Goal: Task Accomplishment & Management: Use online tool/utility

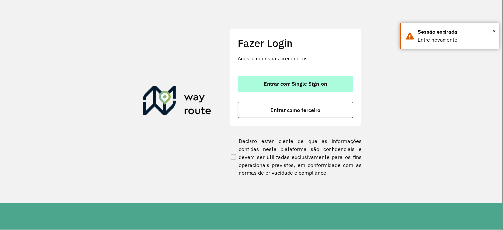
click at [276, 84] on span "Entrar com Single Sign-on" at bounding box center [295, 83] width 63 height 5
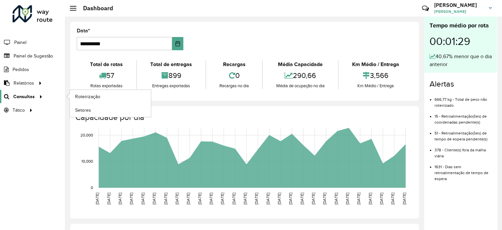
click at [26, 165] on div "Roteirizador AmbevTech Painel Painel de Sugestão Pedidos Relatórios Clientes Cl…" at bounding box center [32, 115] width 65 height 230
click at [31, 96] on span "Consultas" at bounding box center [23, 96] width 21 height 7
click at [96, 96] on span "Roteirização" at bounding box center [88, 96] width 27 height 7
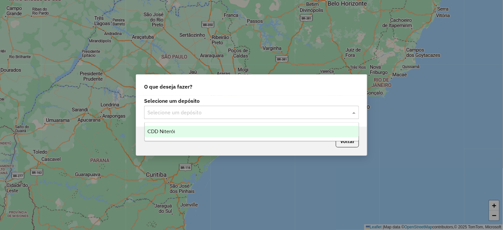
click at [253, 116] on input "text" at bounding box center [245, 113] width 195 height 8
click at [187, 131] on div "CDD Niterói" at bounding box center [252, 131] width 214 height 11
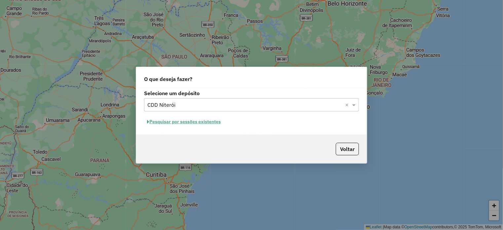
click at [159, 123] on button "Pesquisar por sessões existentes" at bounding box center [184, 122] width 80 height 10
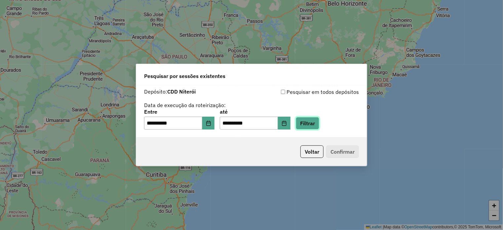
click at [315, 126] on button "Filtrar" at bounding box center [307, 123] width 23 height 13
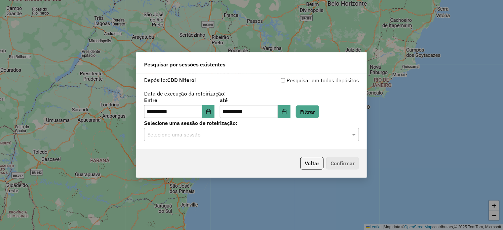
click at [205, 136] on input "text" at bounding box center [245, 135] width 195 height 8
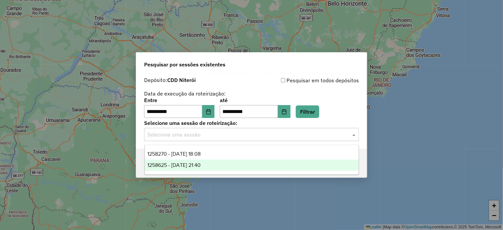
click at [176, 167] on span "1258625 - 03/09/2025 21:40" at bounding box center [174, 165] width 53 height 6
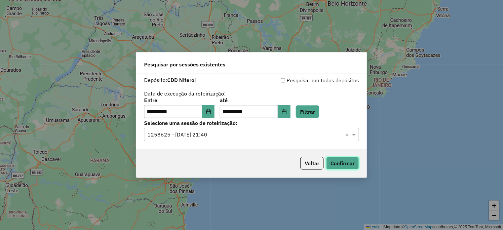
click at [343, 162] on button "Confirmar" at bounding box center [342, 163] width 33 height 13
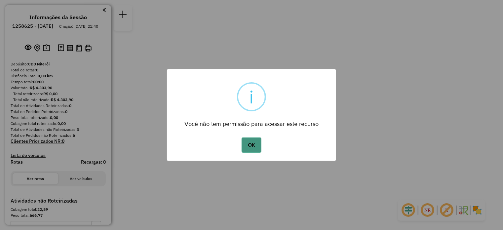
click at [256, 145] on button "OK" at bounding box center [252, 145] width 20 height 15
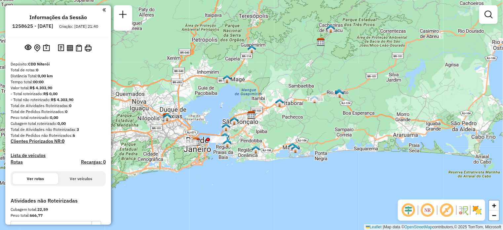
click at [479, 211] on img at bounding box center [477, 210] width 11 height 11
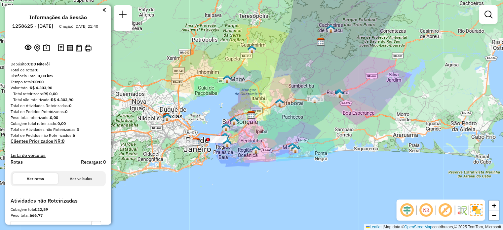
click at [444, 211] on em at bounding box center [446, 210] width 16 height 16
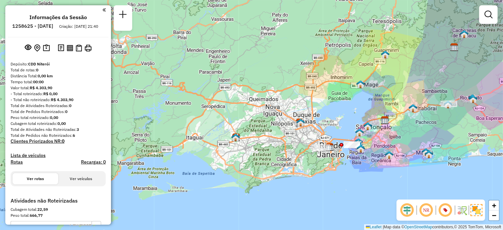
drag, startPoint x: 188, startPoint y: 162, endPoint x: 298, endPoint y: 176, distance: 110.9
click at [299, 176] on div "Janela de atendimento Grade de atendimento Capacidade Transportadoras Veículos …" at bounding box center [251, 115] width 503 height 230
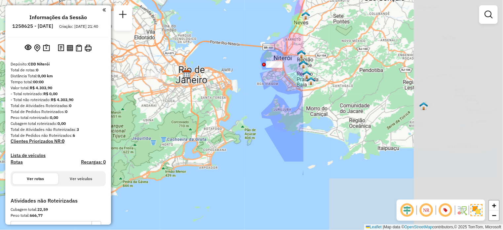
drag, startPoint x: 436, startPoint y: 139, endPoint x: 120, endPoint y: 151, distance: 315.4
click at [125, 151] on div "Janela de atendimento Grade de atendimento Capacidade Transportadoras Veículos …" at bounding box center [251, 115] width 503 height 230
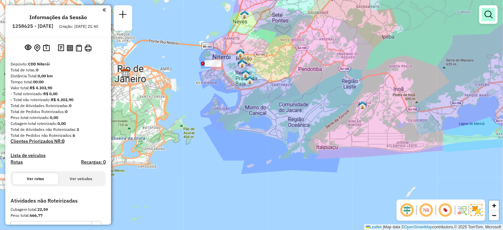
click at [487, 19] on link at bounding box center [488, 14] width 13 height 13
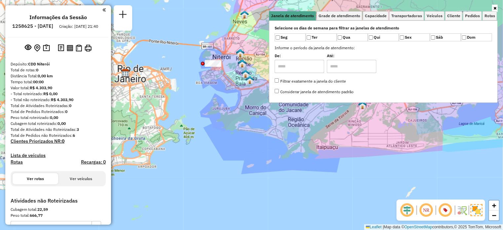
click at [192, 170] on div "Janela de atendimento Grade de atendimento Capacidade Transportadoras Veículos …" at bounding box center [251, 115] width 503 height 230
click at [496, 11] on link at bounding box center [495, 8] width 6 height 7
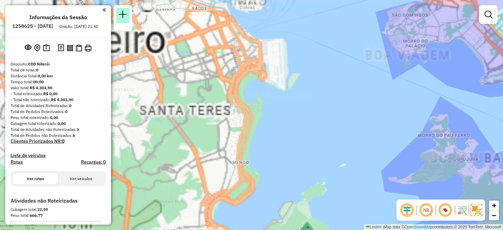
click at [128, 18] on link at bounding box center [122, 15] width 13 height 15
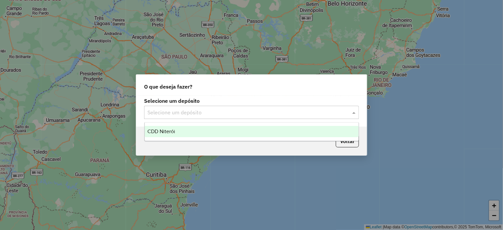
click at [248, 113] on input "text" at bounding box center [245, 113] width 195 height 8
click at [172, 130] on span "CDD Niterói" at bounding box center [162, 132] width 28 height 6
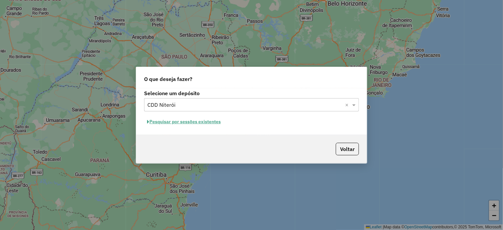
click at [201, 121] on button "Pesquisar por sessões existentes" at bounding box center [184, 122] width 80 height 10
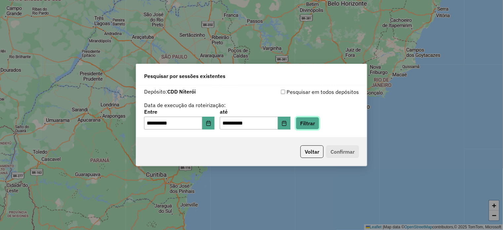
click at [315, 124] on button "Filtrar" at bounding box center [307, 123] width 23 height 13
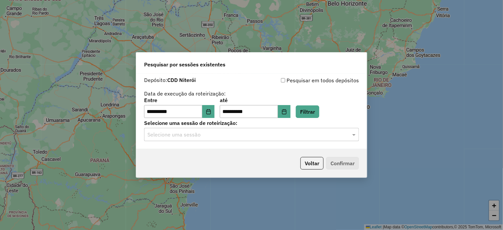
click at [193, 133] on input "text" at bounding box center [245, 135] width 195 height 8
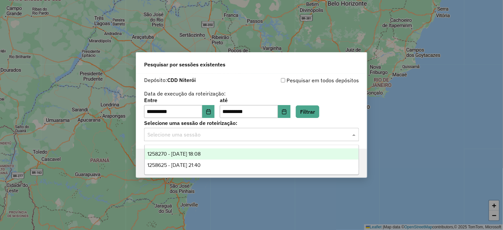
click at [182, 153] on span "1258270 - 03/09/2025 18:08" at bounding box center [174, 154] width 53 height 6
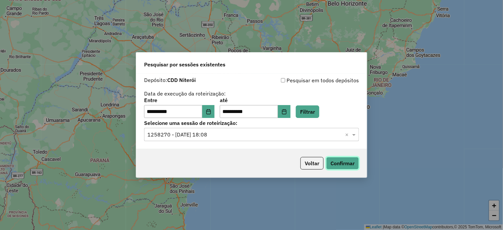
click at [341, 164] on button "Confirmar" at bounding box center [342, 163] width 33 height 13
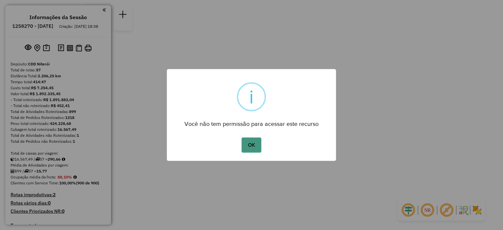
click at [255, 146] on button "OK" at bounding box center [252, 145] width 20 height 15
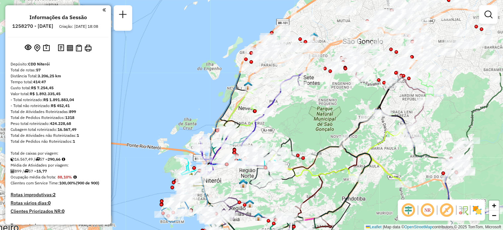
drag, startPoint x: 209, startPoint y: 117, endPoint x: 392, endPoint y: 214, distance: 207.0
click at [393, 214] on div "Janela de atendimento Grade de atendimento Capacidade Transportadoras Veículos …" at bounding box center [251, 115] width 503 height 230
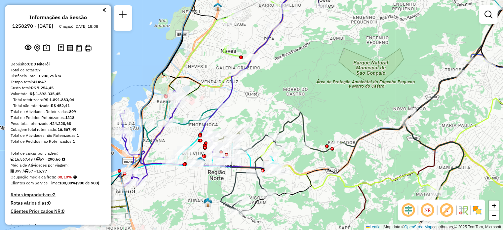
drag, startPoint x: 275, startPoint y: 104, endPoint x: 310, endPoint y: 69, distance: 48.9
click at [310, 69] on div "Janela de atendimento Grade de atendimento Capacidade Transportadoras Veículos …" at bounding box center [251, 115] width 503 height 230
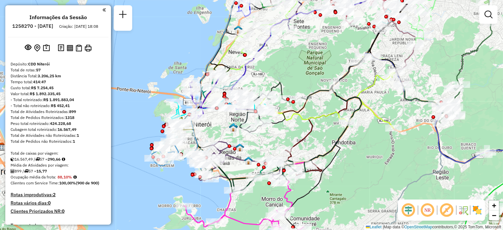
drag, startPoint x: 331, startPoint y: 81, endPoint x: 297, endPoint y: 64, distance: 37.4
click at [292, 57] on div "Janela de atendimento Grade de atendimento Capacidade Transportadoras Veículos …" at bounding box center [251, 115] width 503 height 230
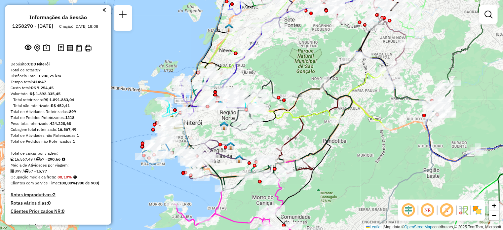
click at [481, 213] on img at bounding box center [477, 210] width 11 height 11
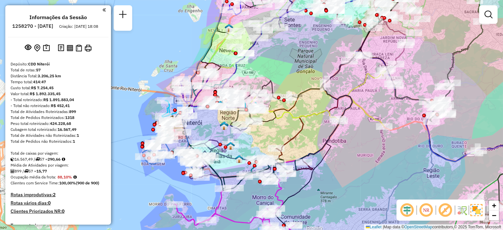
click at [447, 213] on em at bounding box center [446, 210] width 16 height 16
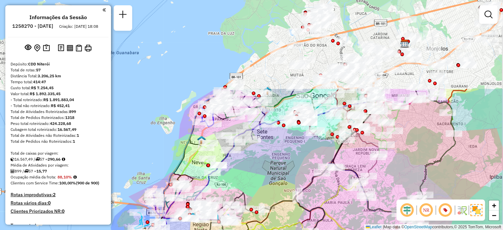
drag, startPoint x: 289, startPoint y: 55, endPoint x: 264, endPoint y: 166, distance: 113.9
click at [261, 167] on div "Janela de atendimento Grade de atendimento Capacidade Transportadoras Veículos …" at bounding box center [251, 115] width 503 height 230
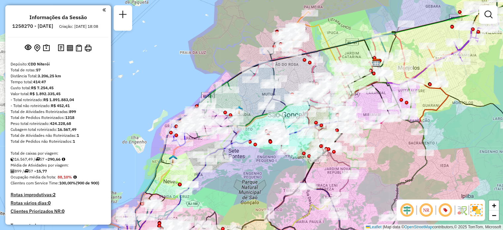
drag, startPoint x: 426, startPoint y: 147, endPoint x: 399, endPoint y: 166, distance: 33.6
click at [399, 166] on div "Janela de atendimento Grade de atendimento Capacidade Transportadoras Veículos …" at bounding box center [251, 115] width 503 height 230
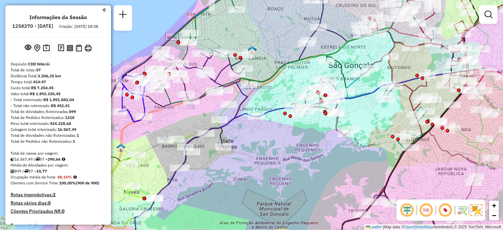
drag, startPoint x: 234, startPoint y: 149, endPoint x: 273, endPoint y: 155, distance: 39.2
click at [273, 155] on div "Janela de atendimento Grade de atendimento Capacidade Transportadoras Veículos …" at bounding box center [251, 115] width 503 height 230
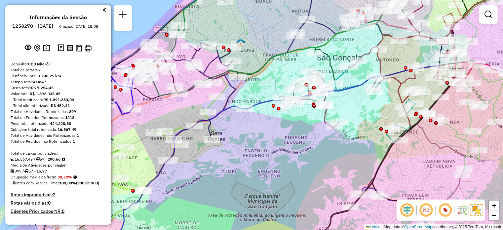
drag, startPoint x: 312, startPoint y: 180, endPoint x: 270, endPoint y: 169, distance: 43.6
click at [270, 169] on div "Janela de atendimento Grade de atendimento Capacidade Transportadoras Veículos …" at bounding box center [251, 115] width 503 height 230
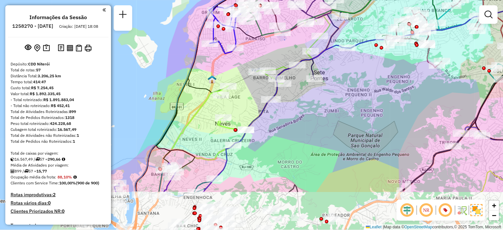
drag, startPoint x: 249, startPoint y: 138, endPoint x: 352, endPoint y: 77, distance: 119.5
click at [352, 77] on div "Janela de atendimento Grade de atendimento Capacidade Transportadoras Veículos …" at bounding box center [251, 115] width 503 height 230
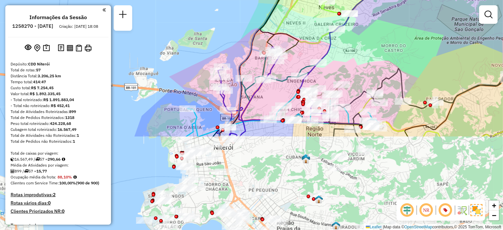
drag, startPoint x: 290, startPoint y: 157, endPoint x: 396, endPoint y: 41, distance: 156.9
click at [395, 41] on div "Janela de atendimento Grade de atendimento Capacidade Transportadoras Veículos …" at bounding box center [251, 115] width 503 height 230
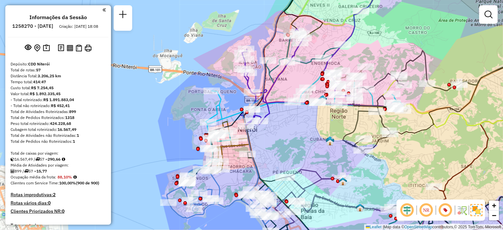
drag, startPoint x: 263, startPoint y: 155, endPoint x: 288, endPoint y: 135, distance: 31.3
click at [288, 135] on div "Janela de atendimento Grade de atendimento Capacidade Transportadoras Veículos …" at bounding box center [251, 115] width 503 height 230
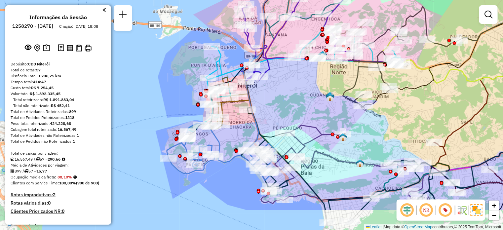
drag, startPoint x: 286, startPoint y: 142, endPoint x: 283, endPoint y: 99, distance: 43.4
click at [283, 99] on div "Janela de atendimento Grade de atendimento Capacidade Transportadoras Veículos …" at bounding box center [251, 115] width 503 height 230
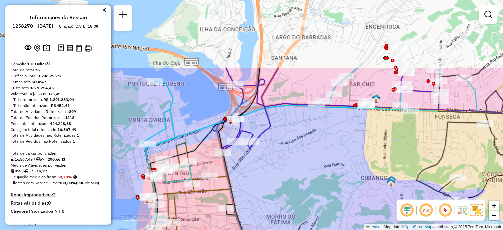
drag, startPoint x: 266, startPoint y: 102, endPoint x: 276, endPoint y: 191, distance: 89.5
click at [276, 191] on div "Janela de atendimento Grade de atendimento Capacidade Transportadoras Veículos …" at bounding box center [251, 115] width 503 height 230
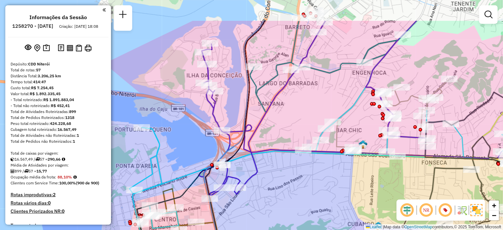
drag, startPoint x: 298, startPoint y: 127, endPoint x: 286, endPoint y: 171, distance: 45.4
click at [286, 171] on div "Janela de atendimento Grade de atendimento Capacidade Transportadoras Veículos …" at bounding box center [251, 115] width 503 height 230
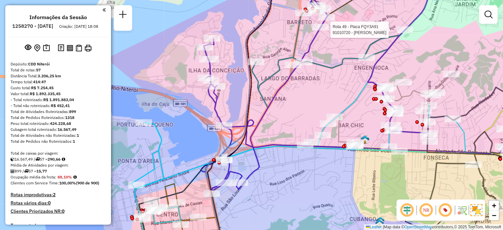
select select "**********"
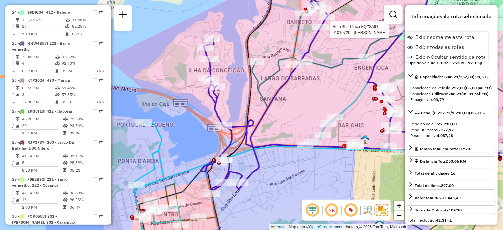
scroll to position [2016, 0]
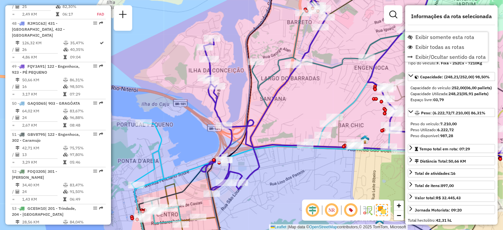
click at [374, 33] on div "Janela de atendimento Grade de atendimento Capacidade Transportadoras Veículos …" at bounding box center [251, 115] width 503 height 230
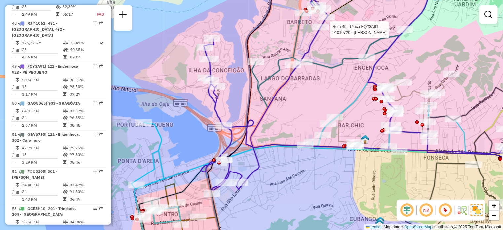
select select "**********"
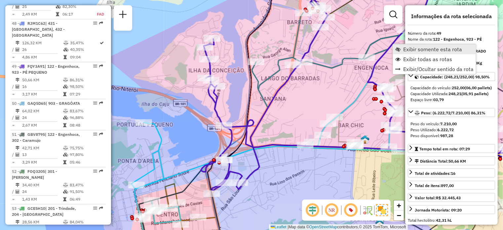
click at [401, 50] on link "Exibir somente esta rota" at bounding box center [434, 49] width 83 height 10
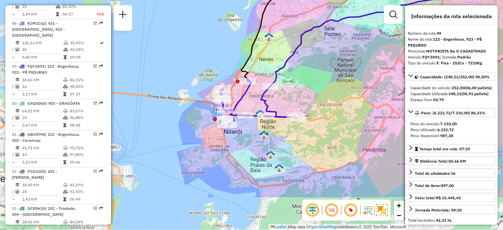
drag, startPoint x: 300, startPoint y: 136, endPoint x: 339, endPoint y: 78, distance: 70.5
click at [339, 78] on div "Janela de atendimento Grade de atendimento Capacidade Transportadoras Veículos …" at bounding box center [251, 115] width 503 height 230
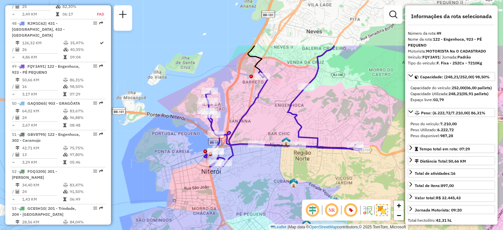
drag, startPoint x: 191, startPoint y: 106, endPoint x: 268, endPoint y: 174, distance: 103.3
click at [268, 174] on div "Janela de atendimento Grade de atendimento Capacidade Transportadoras Veículos …" at bounding box center [251, 115] width 503 height 230
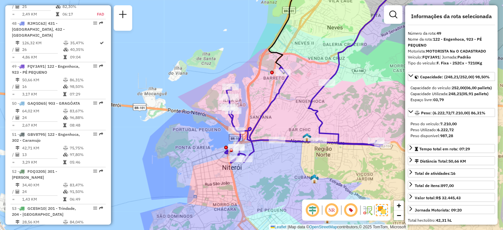
drag, startPoint x: 254, startPoint y: 165, endPoint x: 289, endPoint y: 169, distance: 35.2
click at [289, 169] on div "Janela de atendimento Grade de atendimento Capacidade Transportadoras Veículos …" at bounding box center [251, 115] width 503 height 230
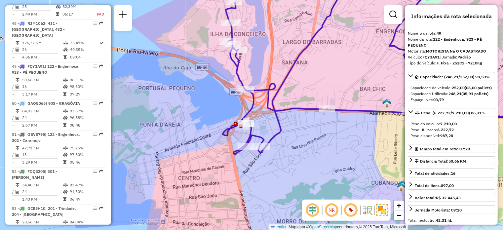
drag, startPoint x: 252, startPoint y: 177, endPoint x: 288, endPoint y: 190, distance: 38.7
click at [288, 192] on div "Janela de atendimento Grade de atendimento Capacidade Transportadoras Veículos …" at bounding box center [251, 115] width 503 height 230
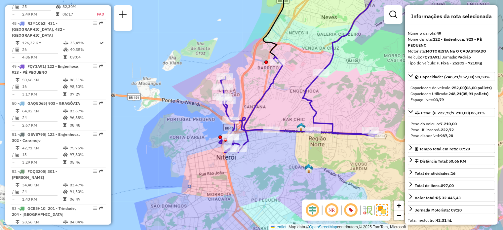
drag, startPoint x: 313, startPoint y: 166, endPoint x: 270, endPoint y: 157, distance: 44.6
click at [270, 157] on div "Janela de atendimento Grade de atendimento Capacidade Transportadoras Veículos …" at bounding box center [251, 115] width 503 height 230
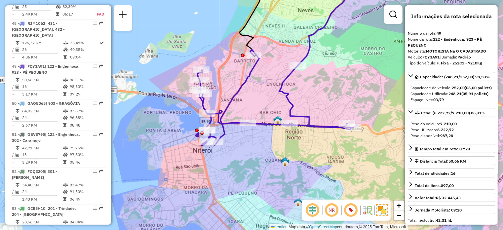
drag, startPoint x: 290, startPoint y: 153, endPoint x: 267, endPoint y: 149, distance: 23.6
click at [267, 149] on div "Janela de atendimento Grade de atendimento Capacidade Transportadoras Veículos …" at bounding box center [251, 115] width 503 height 230
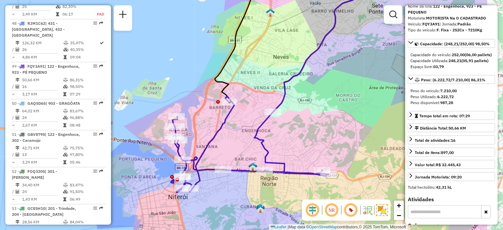
drag, startPoint x: 354, startPoint y: 186, endPoint x: 287, endPoint y: 192, distance: 66.4
click at [287, 192] on div "Janela de atendimento Grade de atendimento Capacidade Transportadoras Veículos …" at bounding box center [251, 115] width 503 height 230
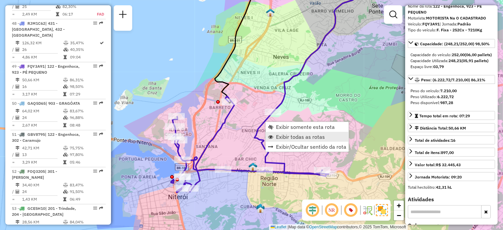
click at [277, 137] on span "Exibir todas as rotas" at bounding box center [300, 136] width 49 height 5
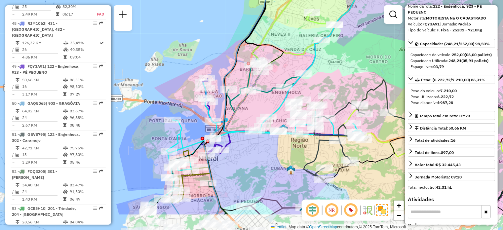
drag, startPoint x: 210, startPoint y: 197, endPoint x: 239, endPoint y: 154, distance: 51.4
click at [241, 158] on div "Janela de atendimento Grade de atendimento Capacidade Transportadoras Veículos …" at bounding box center [251, 115] width 503 height 230
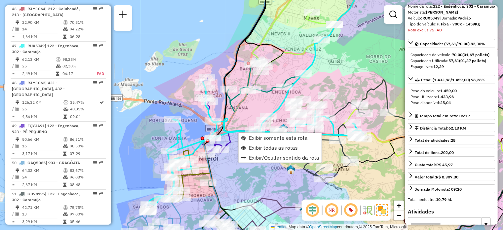
scroll to position [1942, 0]
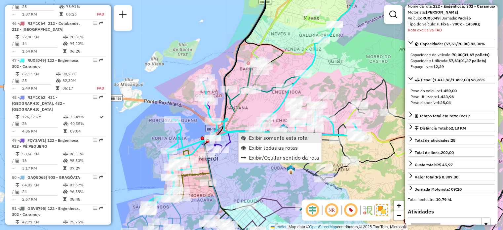
click at [244, 137] on span "Exibir somente esta rota" at bounding box center [243, 137] width 5 height 5
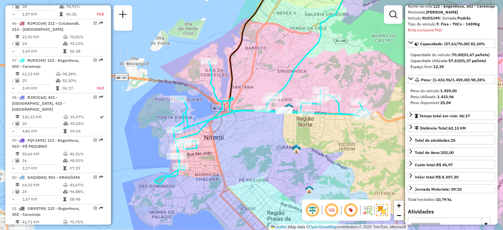
drag, startPoint x: 165, startPoint y: 159, endPoint x: 295, endPoint y: 159, distance: 130.0
click at [295, 159] on div "Janela de atendimento Grade de atendimento Capacidade Transportadoras Veículos …" at bounding box center [251, 115] width 503 height 230
click at [411, 191] on icon at bounding box center [411, 188] width 3 height 5
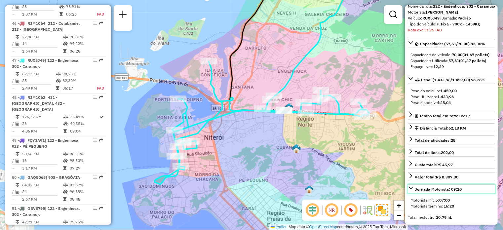
scroll to position [66, 0]
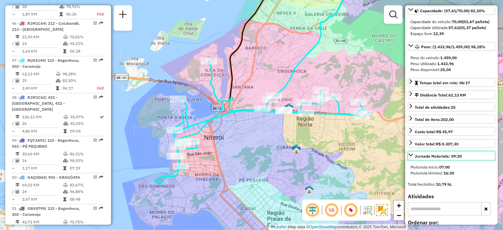
click at [411, 156] on icon at bounding box center [411, 155] width 5 height 3
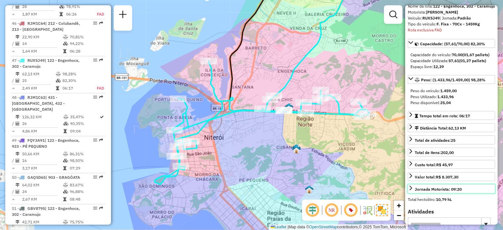
scroll to position [0, 0]
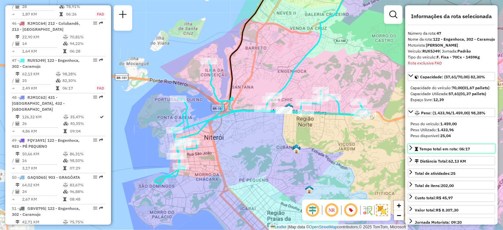
click at [410, 150] on icon at bounding box center [411, 148] width 3 height 5
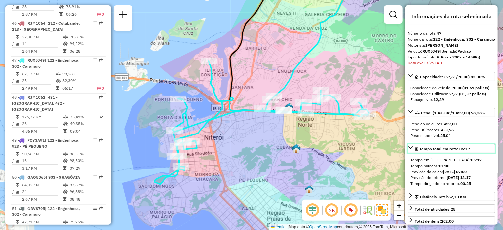
click at [410, 150] on icon at bounding box center [410, 147] width 5 height 5
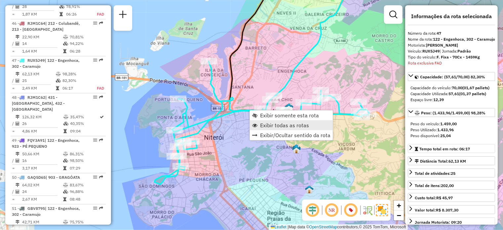
click at [269, 127] on span "Exibir todas as rotas" at bounding box center [284, 125] width 49 height 5
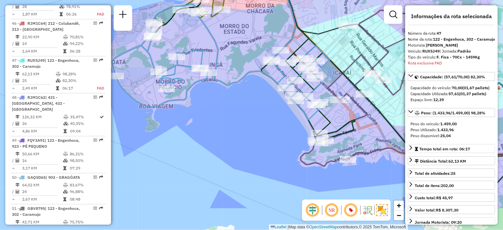
drag, startPoint x: 222, startPoint y: 158, endPoint x: 226, endPoint y: 114, distance: 44.8
click at [226, 114] on div "Janela de atendimento Grade de atendimento Capacidade Transportadoras Veículos …" at bounding box center [251, 115] width 503 height 230
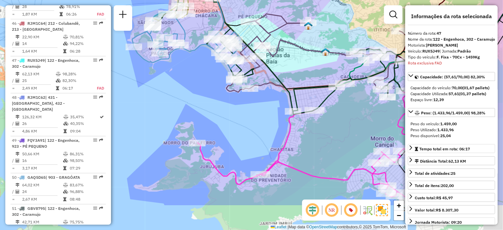
drag, startPoint x: 251, startPoint y: 150, endPoint x: 198, endPoint y: 88, distance: 81.2
click at [198, 88] on div "Janela de atendimento Grade de atendimento Capacidade Transportadoras Veículos …" at bounding box center [251, 115] width 503 height 230
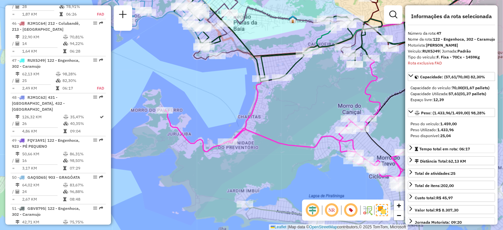
drag, startPoint x: 270, startPoint y: 163, endPoint x: 259, endPoint y: 182, distance: 22.0
click at [259, 182] on div "Janela de atendimento Grade de atendimento Capacidade Transportadoras Veículos …" at bounding box center [251, 115] width 503 height 230
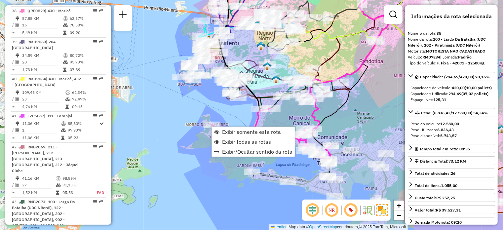
scroll to position [1469, 0]
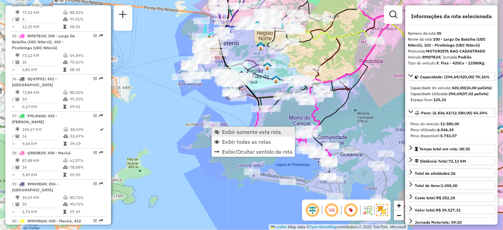
click at [233, 133] on span "Exibir somente esta rota" at bounding box center [251, 131] width 59 height 5
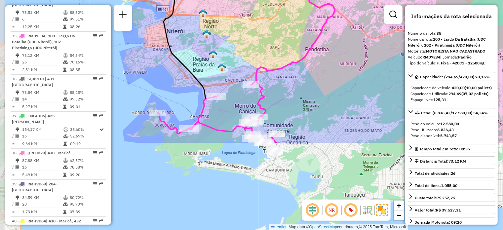
drag, startPoint x: 263, startPoint y: 157, endPoint x: 278, endPoint y: 47, distance: 111.5
click at [278, 47] on div "Janela de atendimento Grade de atendimento Capacidade Transportadoras Veículos …" at bounding box center [251, 115] width 503 height 230
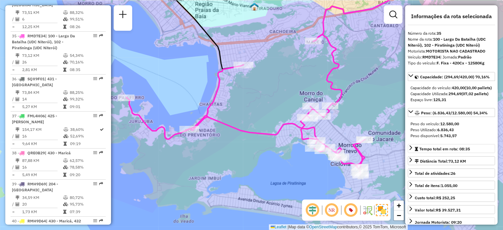
drag, startPoint x: 212, startPoint y: 145, endPoint x: 240, endPoint y: 170, distance: 38.6
click at [239, 170] on div "Janela de atendimento Grade de atendimento Capacidade Transportadoras Veículos …" at bounding box center [251, 115] width 503 height 230
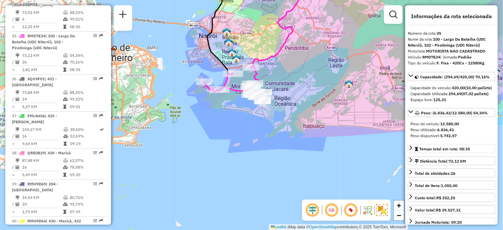
drag, startPoint x: 204, startPoint y: 189, endPoint x: 169, endPoint y: 137, distance: 62.2
click at [169, 137] on div "Janela de atendimento Grade de atendimento Capacidade Transportadoras Veículos …" at bounding box center [251, 115] width 503 height 230
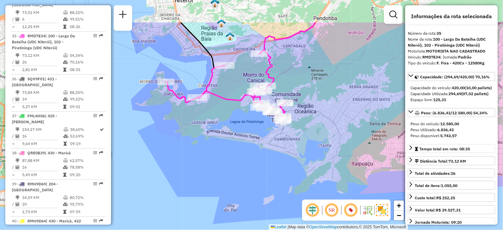
drag, startPoint x: 259, startPoint y: 108, endPoint x: 212, endPoint y: 156, distance: 67.1
click at [212, 156] on div "Janela de atendimento Grade de atendimento Capacidade Transportadoras Veículos …" at bounding box center [251, 115] width 503 height 230
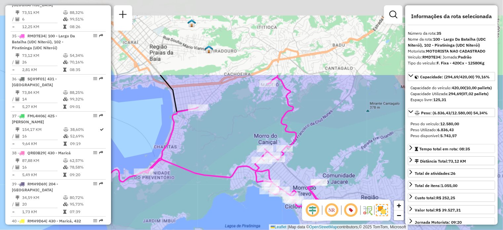
drag, startPoint x: 202, startPoint y: 85, endPoint x: 201, endPoint y: 186, distance: 100.6
click at [201, 186] on div "Janela de atendimento Grade de atendimento Capacidade Transportadoras Veículos …" at bounding box center [251, 115] width 503 height 230
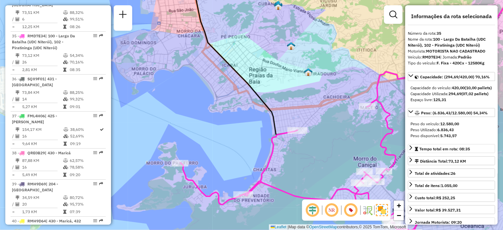
drag, startPoint x: 210, startPoint y: 154, endPoint x: 319, endPoint y: 177, distance: 111.5
click at [319, 177] on div "Janela de atendimento Grade de atendimento Capacidade Transportadoras Veículos …" at bounding box center [251, 115] width 503 height 230
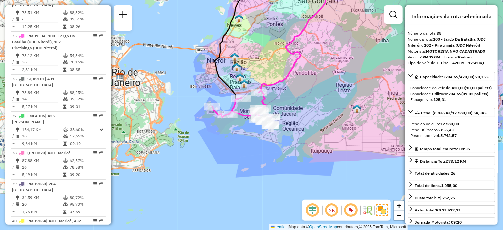
drag, startPoint x: 258, startPoint y: 194, endPoint x: 238, endPoint y: 150, distance: 48.6
click at [238, 150] on div "Janela de atendimento Grade de atendimento Capacidade Transportadoras Veículos …" at bounding box center [251, 115] width 503 height 230
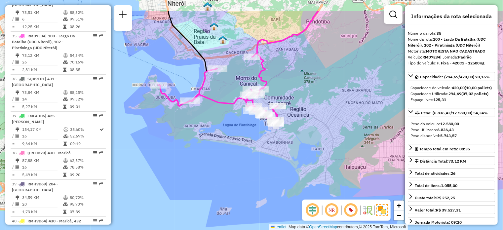
drag, startPoint x: 279, startPoint y: 161, endPoint x: 263, endPoint y: 195, distance: 37.7
click at [263, 195] on div "Janela de atendimento Grade de atendimento Capacidade Transportadoras Veículos …" at bounding box center [251, 115] width 503 height 230
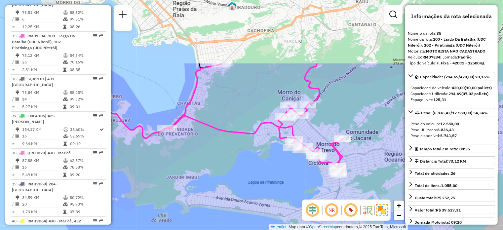
drag, startPoint x: 205, startPoint y: 95, endPoint x: 250, endPoint y: 182, distance: 97.6
click at [250, 182] on div "Janela de atendimento Grade de atendimento Capacidade Transportadoras Veículos …" at bounding box center [251, 115] width 503 height 230
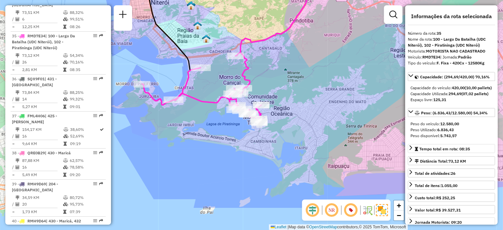
drag, startPoint x: 237, startPoint y: 184, endPoint x: 208, endPoint y: 138, distance: 54.3
click at [208, 138] on div "Janela de atendimento Grade de atendimento Capacidade Transportadoras Veículos …" at bounding box center [251, 115] width 503 height 230
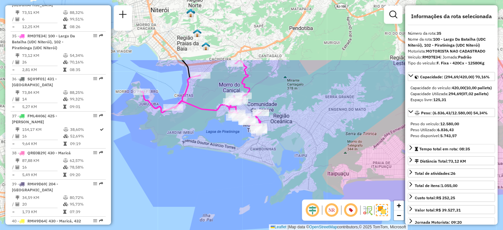
drag, startPoint x: 175, startPoint y: 112, endPoint x: 237, endPoint y: 197, distance: 105.2
click at [237, 197] on div "Janela de atendimento Grade de atendimento Capacidade Transportadoras Veículos …" at bounding box center [251, 115] width 503 height 230
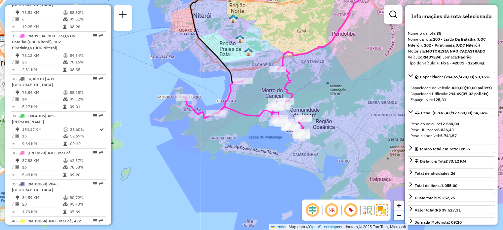
drag, startPoint x: 176, startPoint y: 144, endPoint x: 232, endPoint y: 159, distance: 57.9
click at [232, 159] on div "Janela de atendimento Grade de atendimento Capacidade Transportadoras Veículos …" at bounding box center [251, 115] width 503 height 230
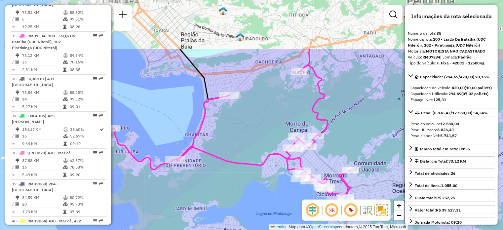
drag, startPoint x: 196, startPoint y: 66, endPoint x: 238, endPoint y: 138, distance: 83.7
click at [238, 138] on div "Janela de atendimento Grade de atendimento Capacidade Transportadoras Veículos …" at bounding box center [251, 115] width 503 height 230
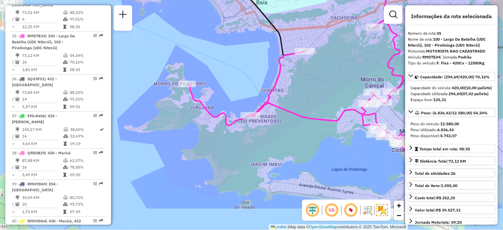
drag, startPoint x: 191, startPoint y: 183, endPoint x: 265, endPoint y: 132, distance: 90.2
click at [265, 132] on div "Janela de atendimento Grade de atendimento Capacidade Transportadoras Veículos …" at bounding box center [251, 115] width 503 height 230
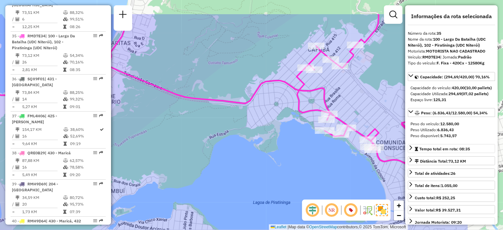
drag, startPoint x: 315, startPoint y: 141, endPoint x: 243, endPoint y: 177, distance: 80.0
click at [233, 180] on div "Janela de atendimento Grade de atendimento Capacidade Transportadoras Veículos …" at bounding box center [251, 115] width 503 height 230
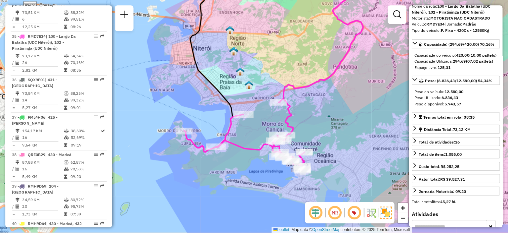
scroll to position [0, 0]
